Goal: Task Accomplishment & Management: Complete application form

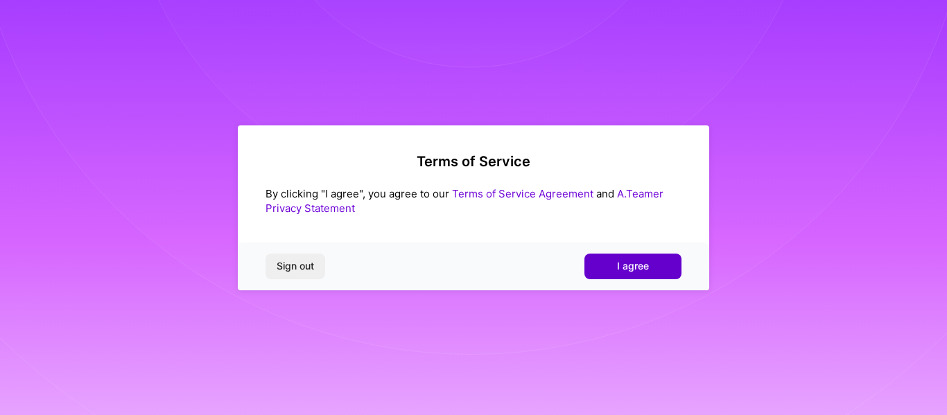
click at [629, 271] on span "I agree" at bounding box center [633, 266] width 32 height 14
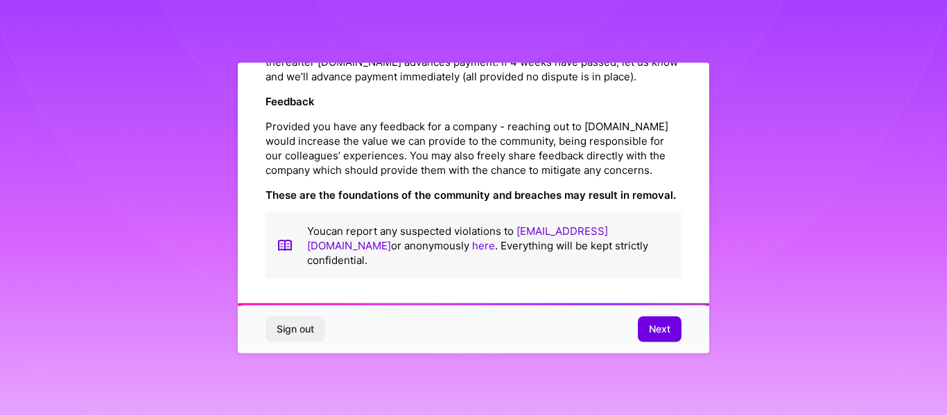
scroll to position [1674, 0]
click at [667, 323] on span "Next" at bounding box center [659, 329] width 21 height 14
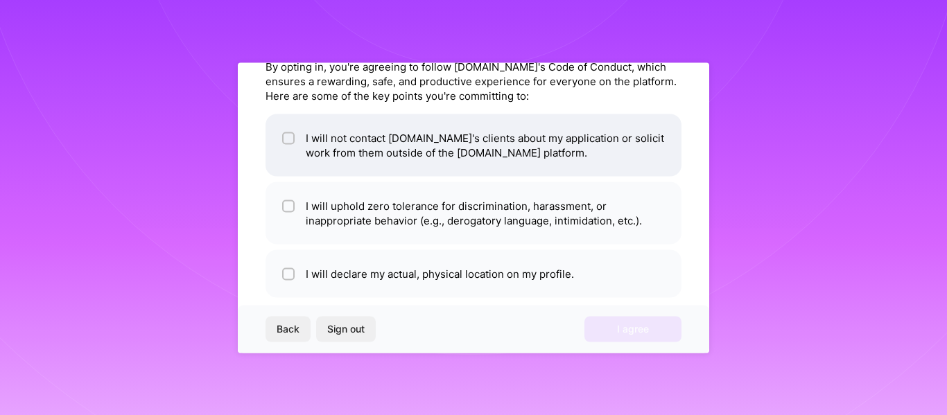
scroll to position [64, 0]
click at [289, 141] on input "checkbox" at bounding box center [290, 139] width 10 height 10
checkbox input "true"
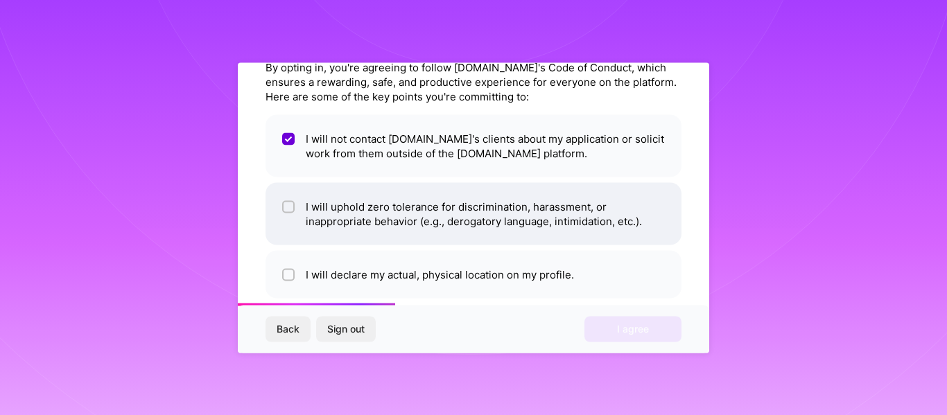
click at [287, 204] on input "checkbox" at bounding box center [290, 207] width 10 height 10
checkbox input "true"
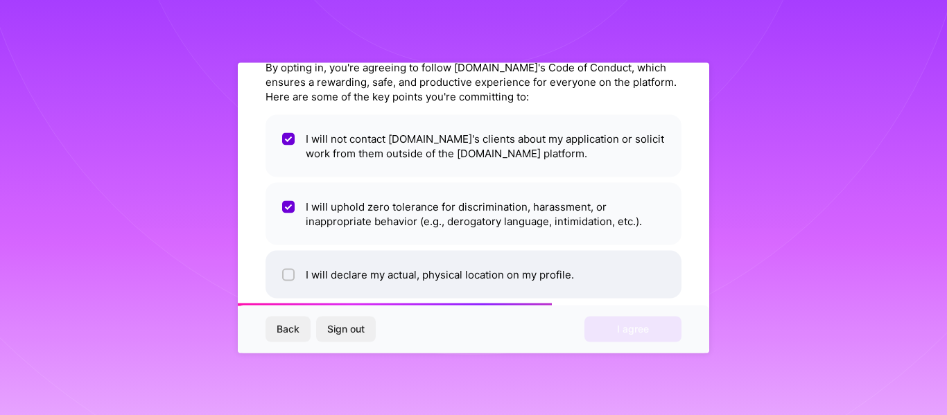
click at [289, 270] on div at bounding box center [288, 274] width 12 height 12
checkbox input "true"
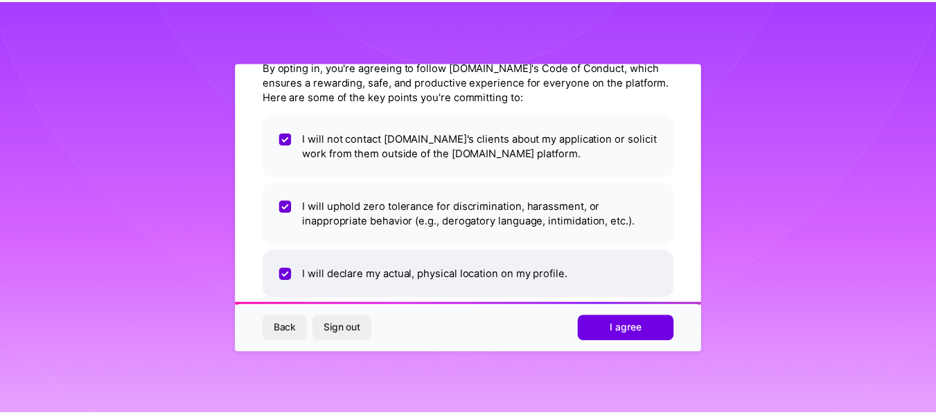
scroll to position [84, 0]
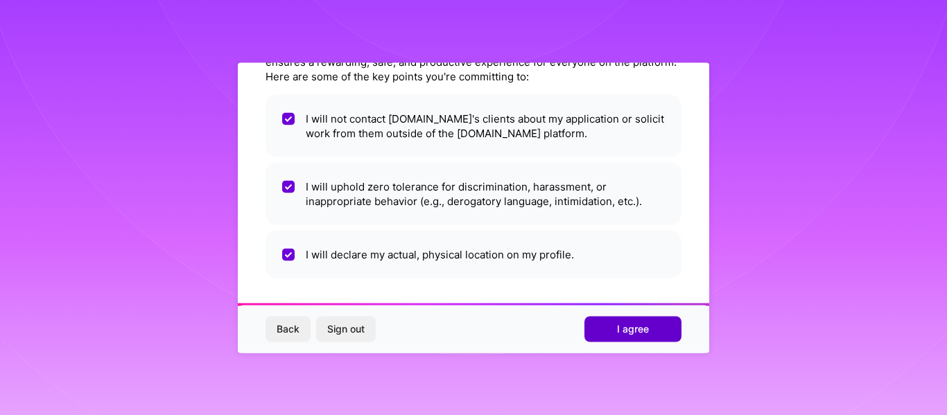
click at [629, 324] on span "I agree" at bounding box center [633, 329] width 32 height 14
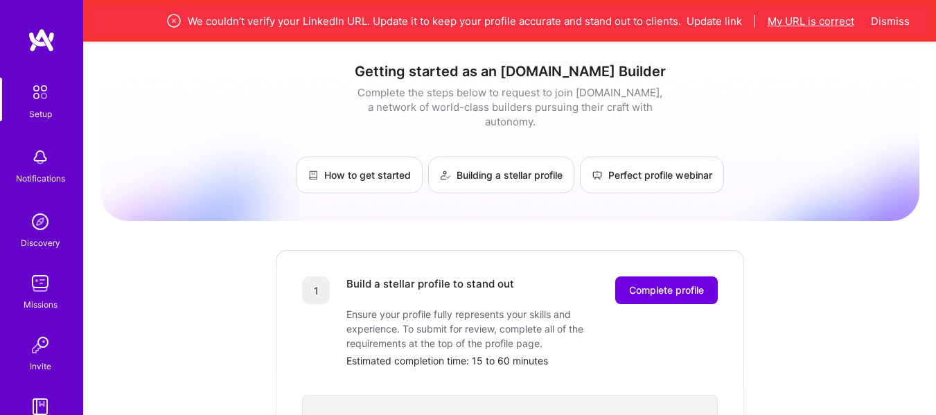
click at [840, 23] on button "My URL is correct" at bounding box center [811, 21] width 87 height 15
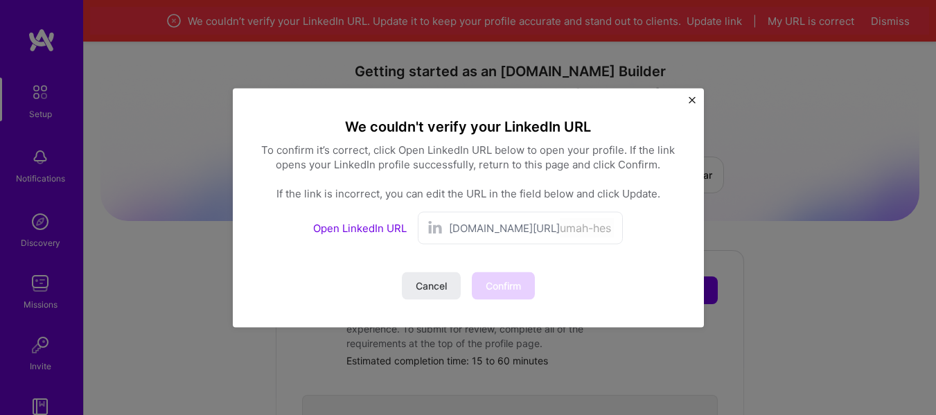
click at [488, 224] on span "linkedin.com/in/" at bounding box center [504, 227] width 111 height 15
click at [695, 105] on button "Close" at bounding box center [692, 103] width 7 height 15
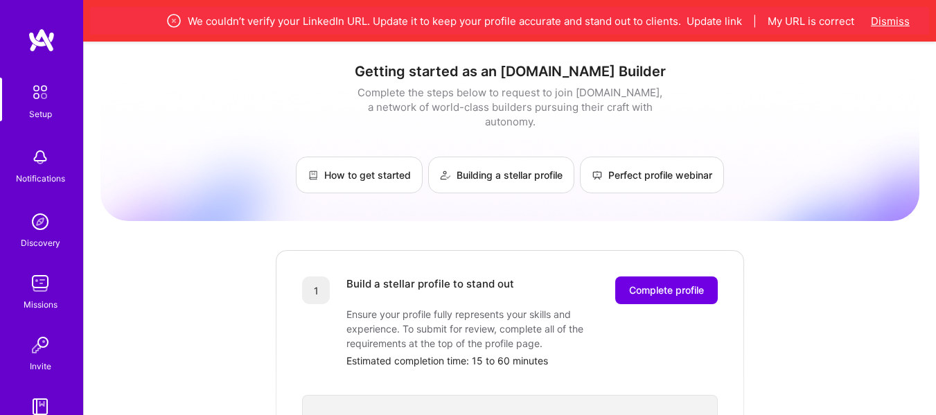
click at [886, 22] on button "Dismiss" at bounding box center [890, 21] width 39 height 15
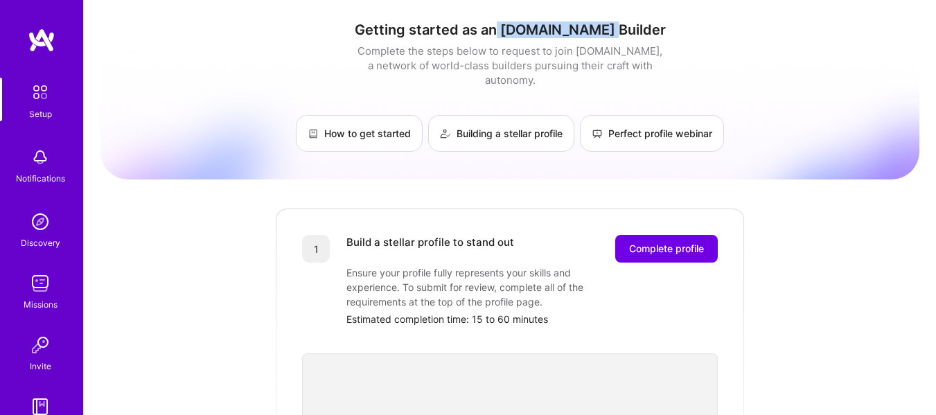
drag, startPoint x: 530, startPoint y: 26, endPoint x: 656, endPoint y: 35, distance: 125.7
click at [656, 35] on h1 "Getting started as an [DOMAIN_NAME] Builder" at bounding box center [509, 29] width 819 height 17
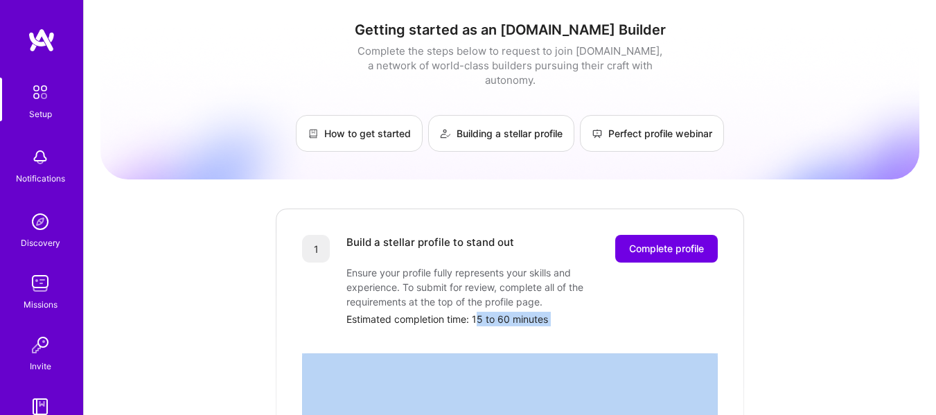
drag, startPoint x: 476, startPoint y: 306, endPoint x: 559, endPoint y: 315, distance: 82.9
click at [559, 315] on div "1 Build a stellar profile to stand out Complete profile Ensure your profile ful…" at bounding box center [509, 397] width 471 height 381
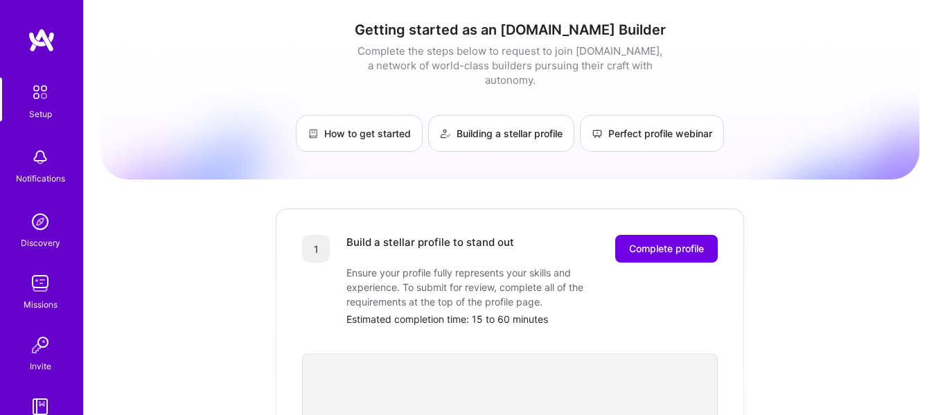
click at [363, 54] on div "Complete the steps below to request to join [DOMAIN_NAME], a network of world-c…" at bounding box center [510, 66] width 312 height 44
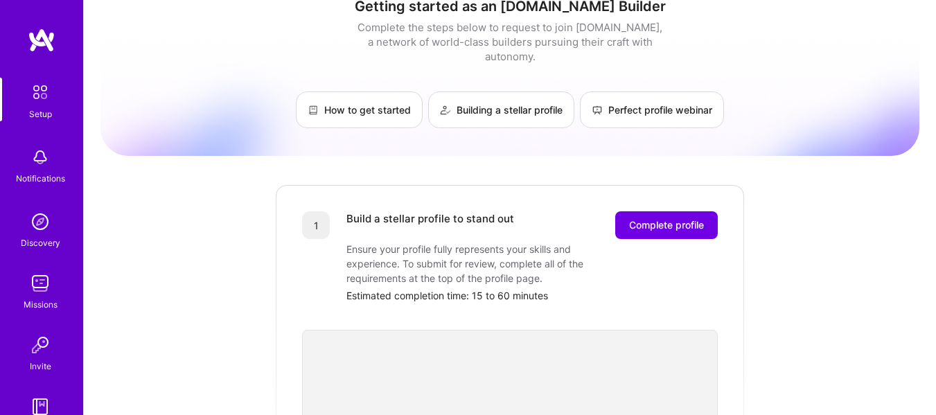
scroll to position [11, 0]
